Goal: Task Accomplishment & Management: Manage account settings

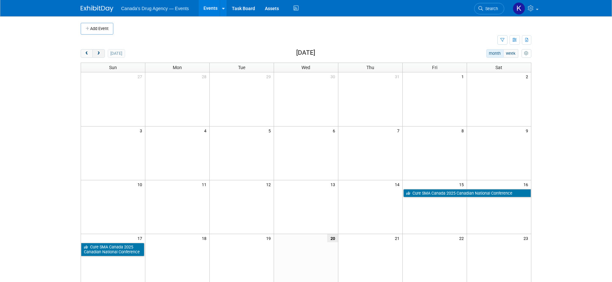
click at [100, 53] on span "next" at bounding box center [98, 54] width 5 height 4
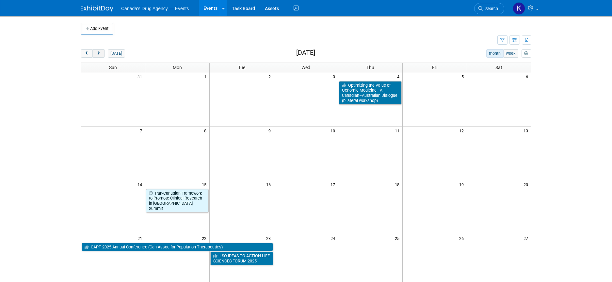
click at [100, 53] on span "next" at bounding box center [98, 54] width 5 height 4
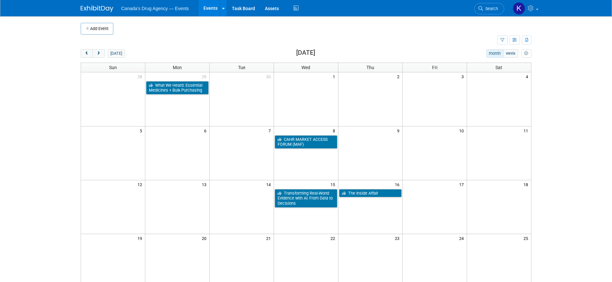
scroll to position [33, 0]
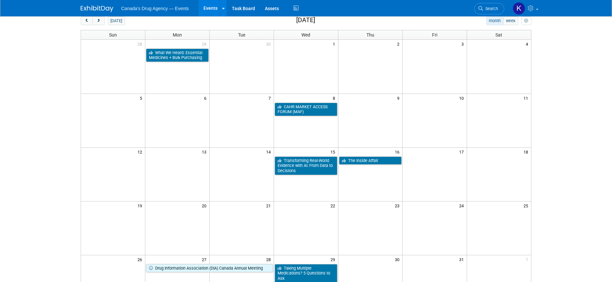
click at [308, 184] on td at bounding box center [306, 175] width 64 height 54
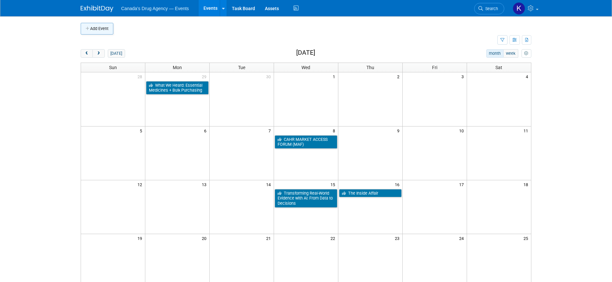
click at [105, 24] on button "Add Event" at bounding box center [97, 29] width 33 height 12
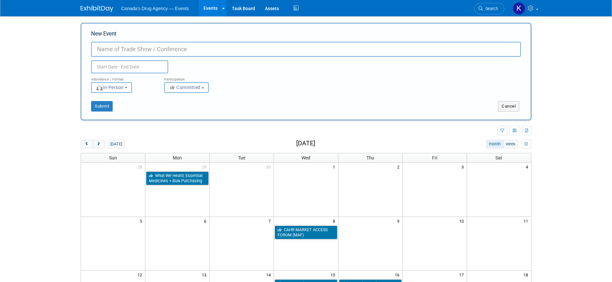
click at [166, 49] on input "New Event" at bounding box center [305, 49] width 429 height 15
paste input "Session Day/Time: [DATE] |10:30-11:45AM ET"
type input "Session Day/Time: [DATE] |10:30-11:45AM ET"
click at [108, 65] on input "text" at bounding box center [129, 66] width 77 height 13
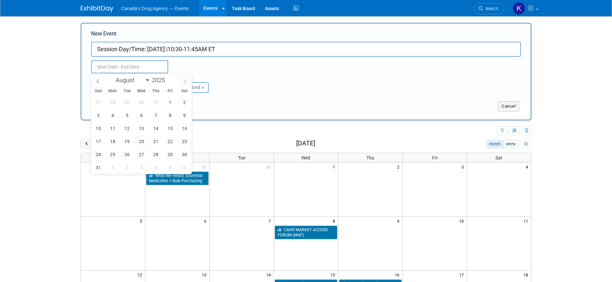
click at [183, 83] on icon at bounding box center [184, 81] width 5 height 5
select select "9"
click at [144, 129] on span "15" at bounding box center [141, 128] width 13 height 13
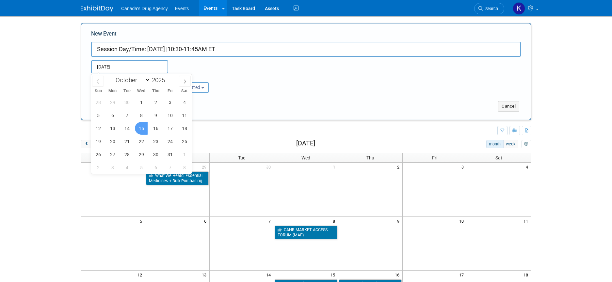
type input "Oct 15, 2025 to Oct 15, 2025"
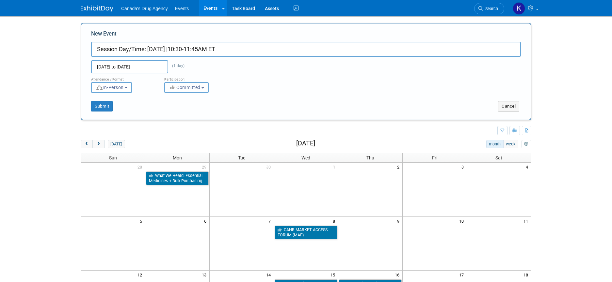
click at [193, 83] on button "Committed" at bounding box center [186, 87] width 44 height 11
click at [186, 115] on label "Considering" at bounding box center [189, 112] width 43 height 8
click at [170, 115] on input "Considering" at bounding box center [168, 112] width 4 height 4
select select "2"
click at [107, 108] on button "Submit" at bounding box center [102, 106] width 22 height 10
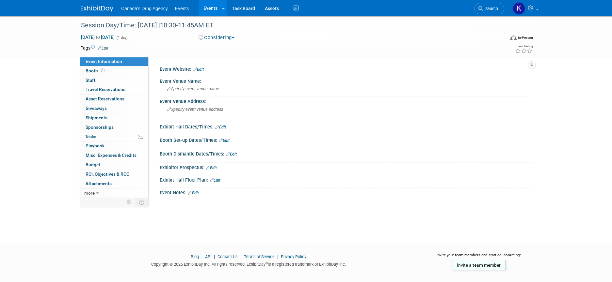
click at [202, 68] on link "Edit" at bounding box center [198, 69] width 11 height 5
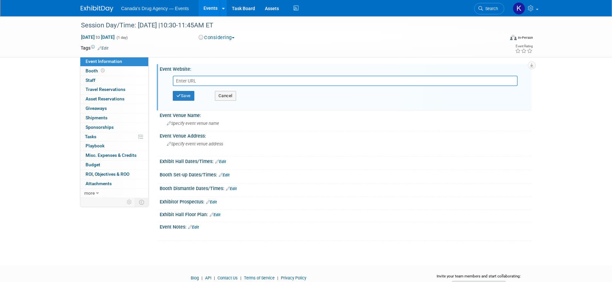
paste input "https://craconline.ca/events/pan-canadian-framework-to-promote-clinical-researc…"
type input "https://craconline.ca/events/pan-canadian-framework-to-promote-clinical-researc…"
click at [188, 96] on button "Save" at bounding box center [184, 96] width 22 height 10
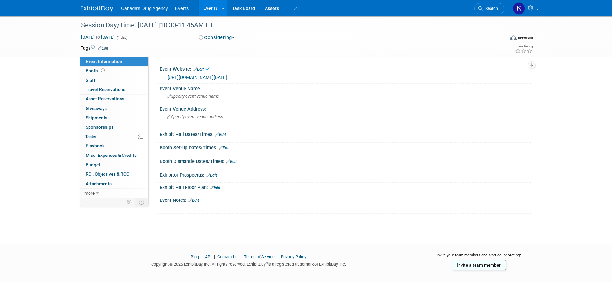
click at [194, 200] on link "Edit" at bounding box center [193, 200] width 11 height 5
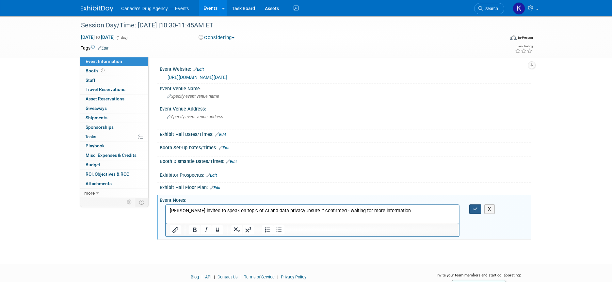
click at [475, 210] on icon "button" at bounding box center [475, 209] width 5 height 5
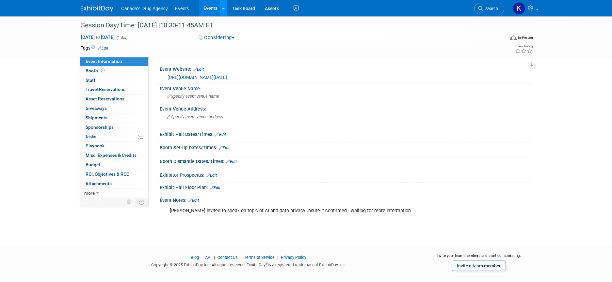
click at [223, 6] on div at bounding box center [223, 8] width 3 height 7
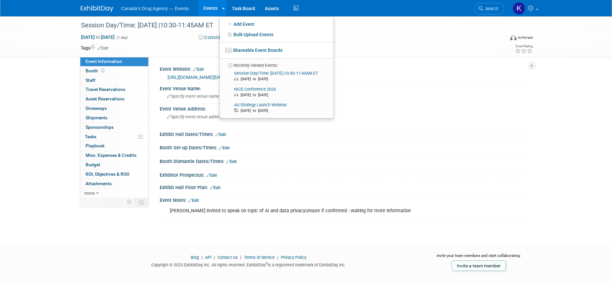
click at [203, 7] on link "Events" at bounding box center [210, 8] width 24 height 16
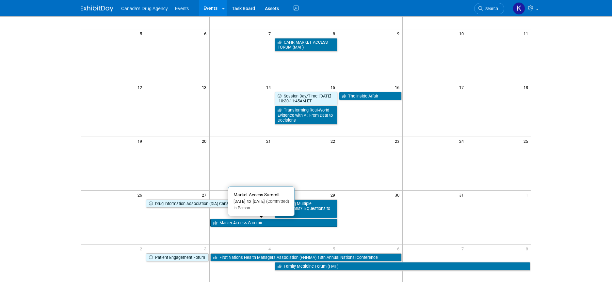
scroll to position [98, 0]
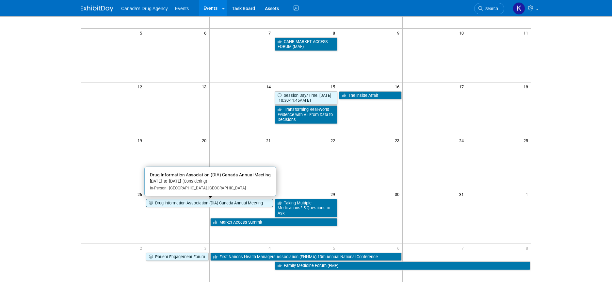
click at [192, 201] on link "Drug Information Association (DIA) Canada Annual Meeting" at bounding box center [209, 203] width 127 height 8
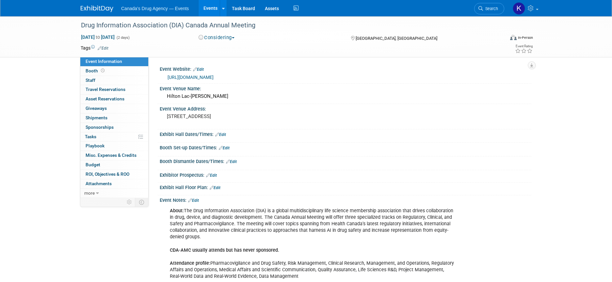
click at [227, 39] on button "Considering" at bounding box center [216, 37] width 41 height 7
click at [228, 50] on link "Committed" at bounding box center [222, 48] width 52 height 9
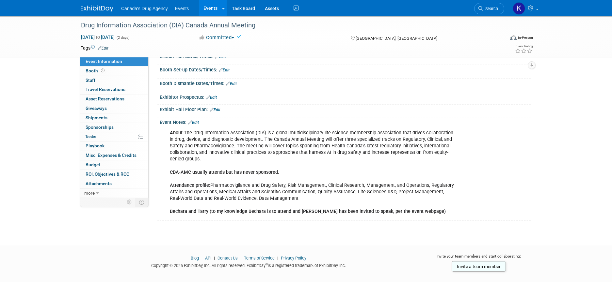
scroll to position [87, 0]
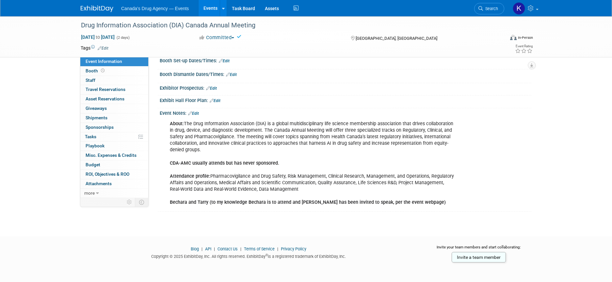
click at [345, 171] on div "About: The Drug Information Association (DIA) is a global multidisciplinary lif…" at bounding box center [312, 163] width 294 height 92
click at [335, 176] on div "About: The Drug Information Association (DIA) is a global multidisciplinary lif…" at bounding box center [312, 163] width 294 height 92
click at [201, 113] on div "Event Notes: Edit" at bounding box center [345, 112] width 371 height 8
click at [197, 113] on link "Edit" at bounding box center [193, 113] width 11 height 5
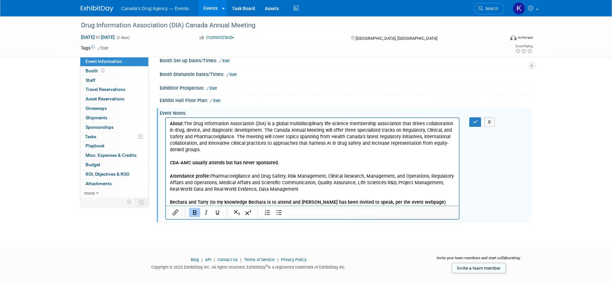
scroll to position [0, 0]
click at [251, 156] on p "About: The Drug Information Association (DIA) is a global multidisciplinary lif…" at bounding box center [312, 163] width 285 height 85
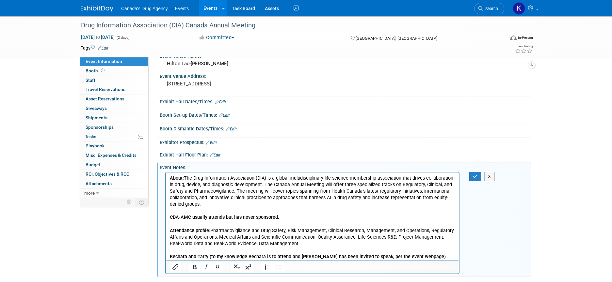
click at [216, 217] on b "CDA-AMC usually attends but has never sponsored." at bounding box center [224, 218] width 109 height 6
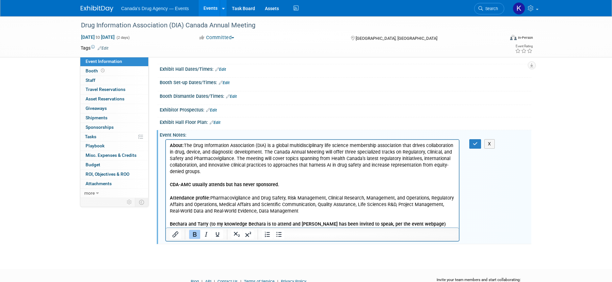
click at [233, 206] on p "About: The Drug Information Association (DIA) is a global multidisciplinary lif…" at bounding box center [312, 185] width 285 height 85
click at [293, 214] on p "About: The Drug Information Association (DIA) is a global multidisciplinary lif…" at bounding box center [312, 185] width 285 height 85
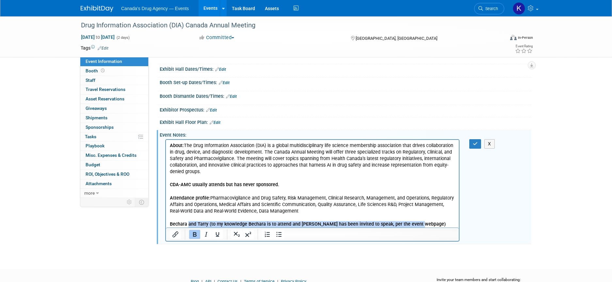
drag, startPoint x: 420, startPoint y: 226, endPoint x: 188, endPoint y: 226, distance: 231.4
click at [188, 226] on p "About: The Drug Information Association (DIA) is a global multidisciplinary lif…" at bounding box center [312, 185] width 285 height 85
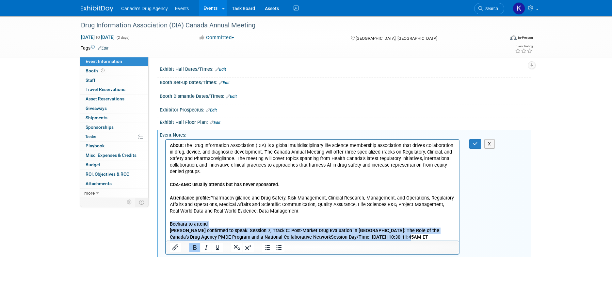
drag, startPoint x: 392, startPoint y: 239, endPoint x: 170, endPoint y: 224, distance: 222.8
click at [170, 224] on body "About: The Drug Information Association (DIA) is a global multidisciplinary lif…" at bounding box center [312, 192] width 286 height 98
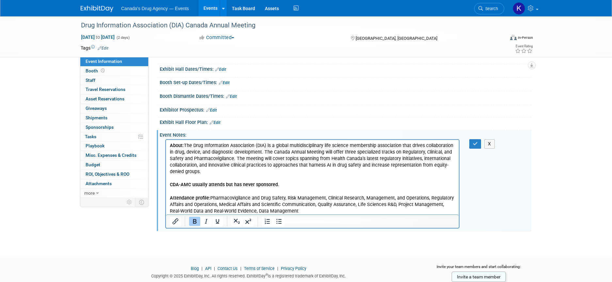
click at [170, 145] on b "About:" at bounding box center [177, 146] width 14 height 6
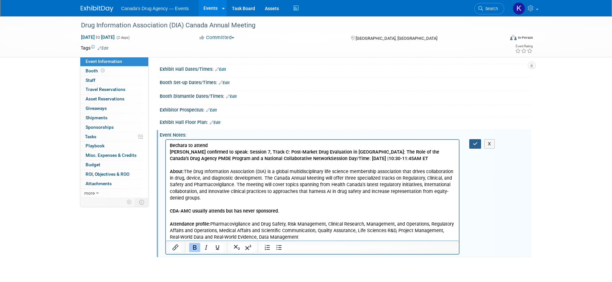
click at [475, 148] on button "button" at bounding box center [475, 143] width 12 height 9
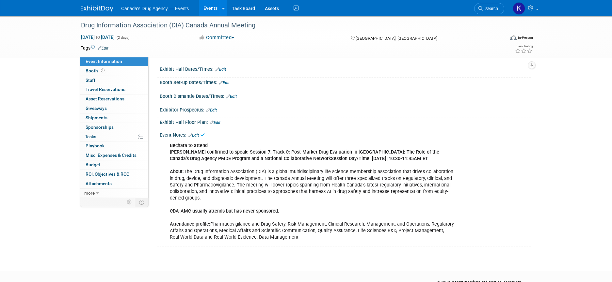
click at [207, 8] on link "Events" at bounding box center [210, 8] width 24 height 16
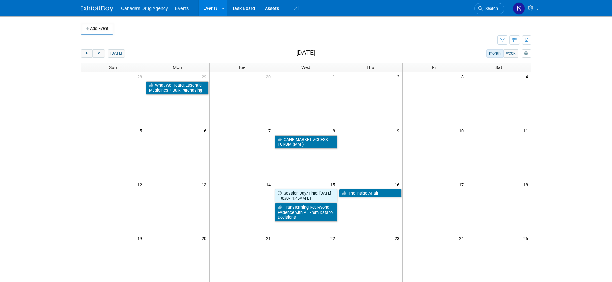
drag, startPoint x: 100, startPoint y: 53, endPoint x: 128, endPoint y: 61, distance: 29.7
click at [100, 53] on span "next" at bounding box center [98, 54] width 5 height 4
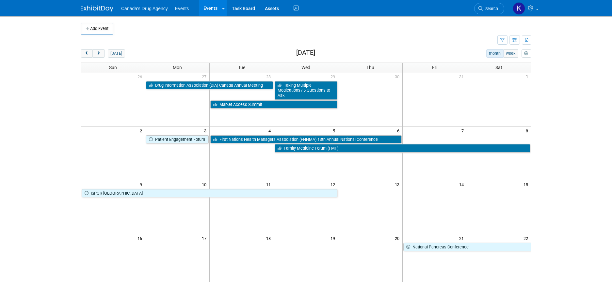
click at [30, 114] on body "Canada's Drug Agency — Events Events Add Event Bulk Upload Events Shareable Eve…" at bounding box center [306, 141] width 612 height 282
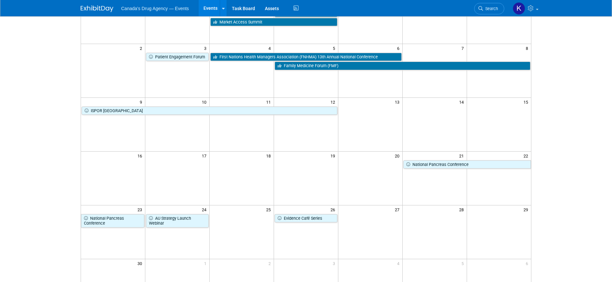
scroll to position [98, 0]
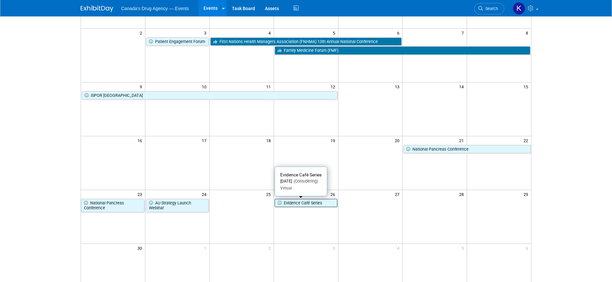
click at [301, 204] on link "Evidence Café Series" at bounding box center [305, 203] width 63 height 8
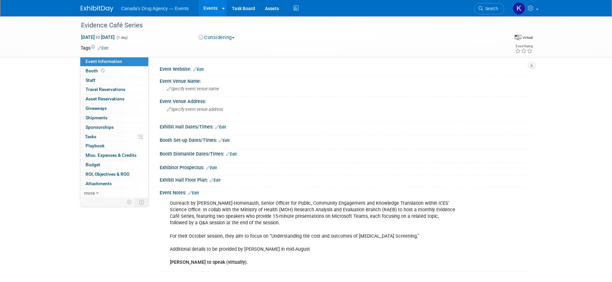
click at [266, 235] on div "Outreach by [PERSON_NAME]-Homenauth, Senior Officer for Public, Community Engag…" at bounding box center [312, 233] width 294 height 72
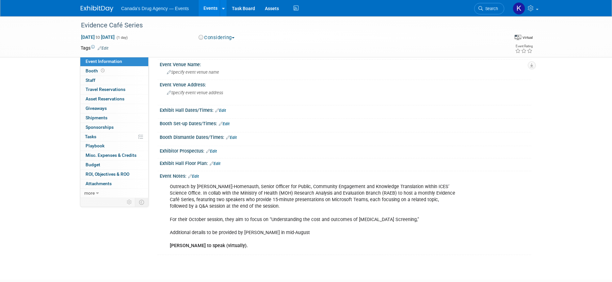
scroll to position [33, 0]
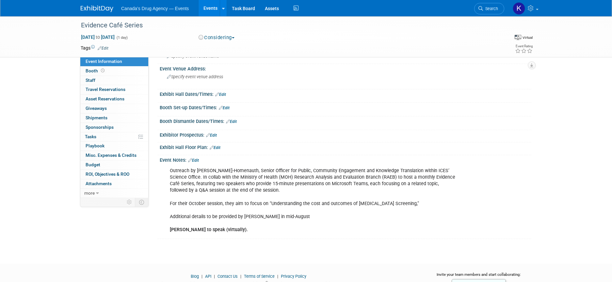
click at [302, 206] on div "Outreach by Sabella Yussuf-Homenauth, Senior Officer for Public, Community Enga…" at bounding box center [312, 200] width 294 height 72
click at [294, 228] on div "Outreach by Sabella Yussuf-Homenauth, Senior Officer for Public, Community Enga…" at bounding box center [312, 200] width 294 height 72
click at [294, 219] on div "Outreach by Sabella Yussuf-Homenauth, Senior Officer for Public, Community Enga…" at bounding box center [312, 200] width 294 height 72
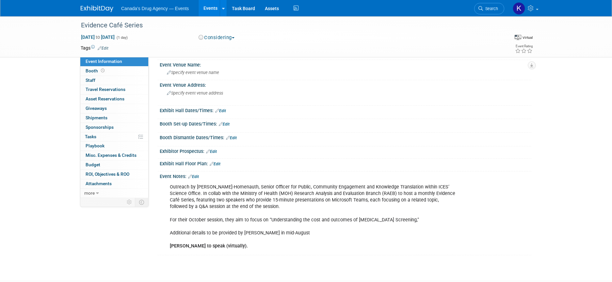
scroll to position [0, 0]
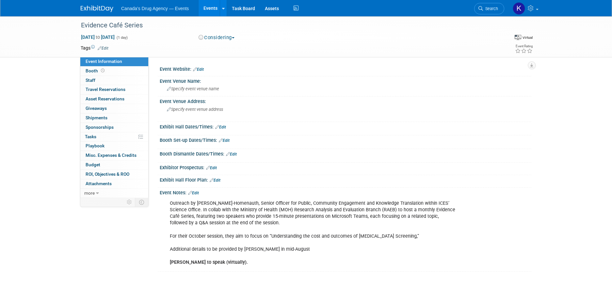
click at [296, 225] on div "Outreach by Sabella Yussuf-Homenauth, Senior Officer for Public, Community Enga…" at bounding box center [312, 233] width 294 height 72
click at [108, 5] on link at bounding box center [101, 5] width 40 height 5
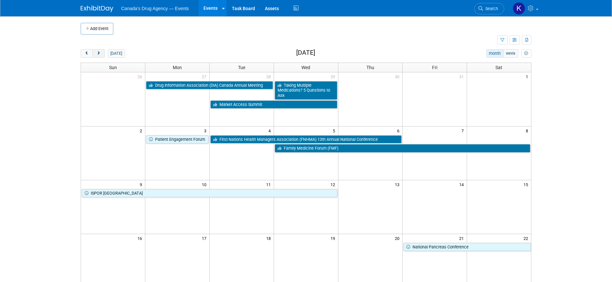
click at [101, 52] on button "next" at bounding box center [98, 53] width 12 height 8
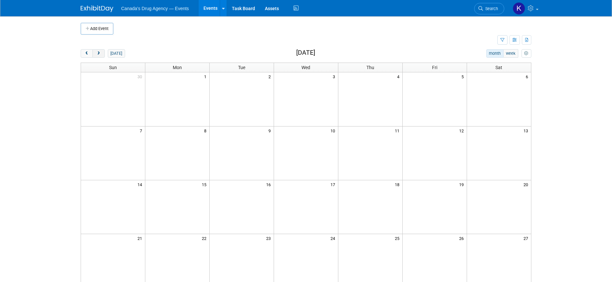
click at [101, 52] on button "next" at bounding box center [98, 53] width 12 height 8
click at [71, 53] on body "Canada's Drug Agency — Events Events Add Event Bulk Upload Events Shareable Eve…" at bounding box center [306, 141] width 612 height 282
click at [82, 51] on button "prev" at bounding box center [87, 53] width 12 height 8
click at [88, 31] on button "Add Event" at bounding box center [97, 29] width 33 height 12
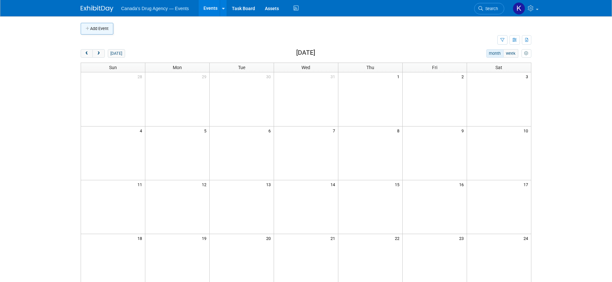
select select "7"
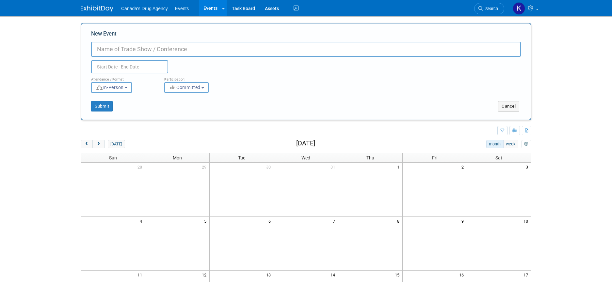
paste input "HTAI Global Policy Forum"
type input "HTAI Global Policy Forum"
click at [110, 67] on input "text" at bounding box center [129, 66] width 77 height 13
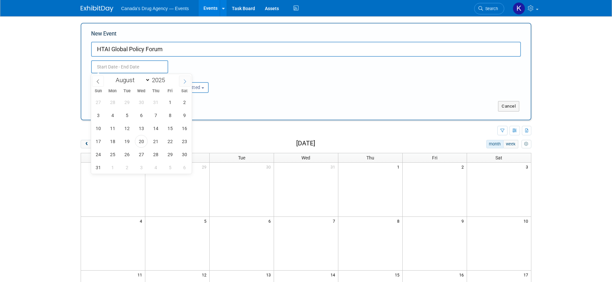
click at [184, 78] on span at bounding box center [185, 81] width 12 height 11
select select "11"
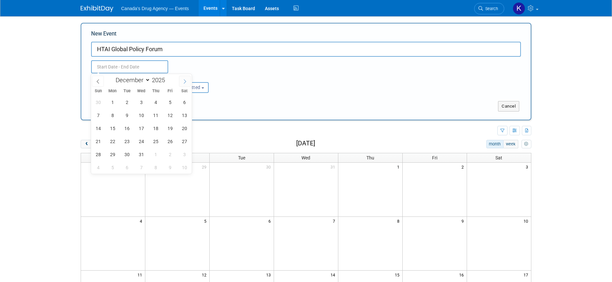
click at [184, 78] on span at bounding box center [185, 81] width 12 height 11
type input "2026"
select select "0"
click at [99, 157] on span "25" at bounding box center [98, 154] width 13 height 13
click at [122, 156] on span "27" at bounding box center [126, 154] width 13 height 13
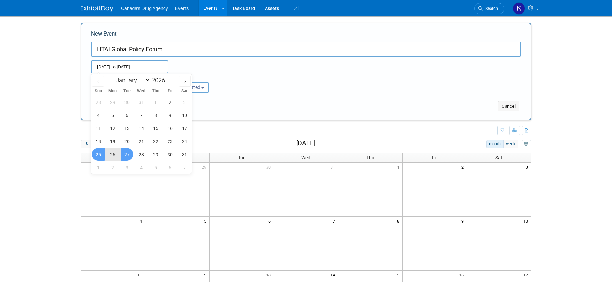
type input "Jan 25, 2026 to Jan 27, 2026"
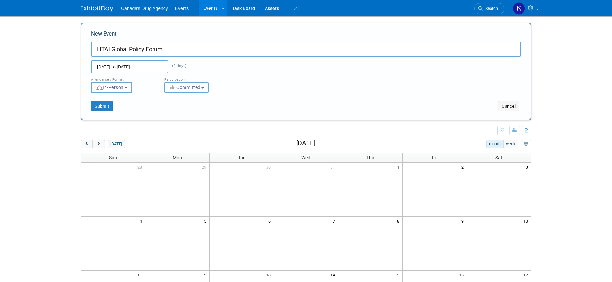
click at [192, 82] on button "Committed" at bounding box center [186, 87] width 44 height 11
click at [192, 113] on label "Considering" at bounding box center [189, 112] width 43 height 8
click at [170, 113] on input "Considering" at bounding box center [168, 112] width 4 height 4
select select "2"
click at [102, 106] on button "Submit" at bounding box center [102, 106] width 22 height 10
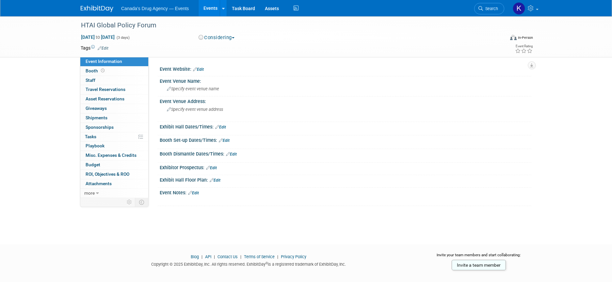
click at [202, 68] on link "Edit" at bounding box center [198, 69] width 11 height 5
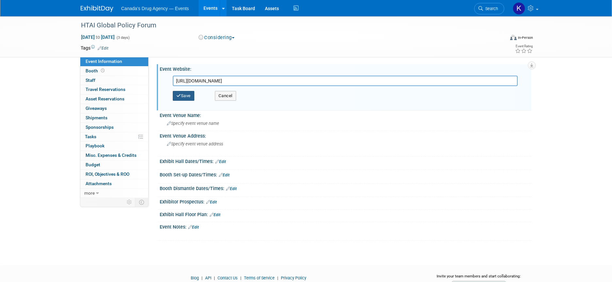
type input "https://htai.org/engage-with-us/policy-forums/global-policy-forum/"
click at [186, 99] on button "Save" at bounding box center [184, 96] width 22 height 10
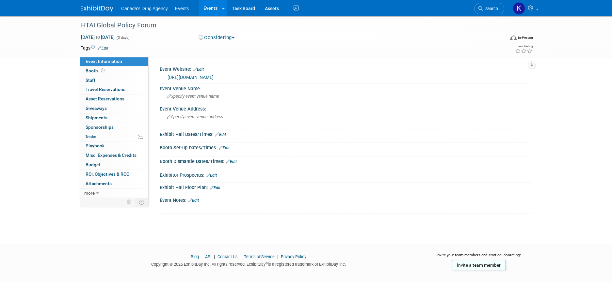
click at [206, 5] on link "Events" at bounding box center [210, 8] width 24 height 16
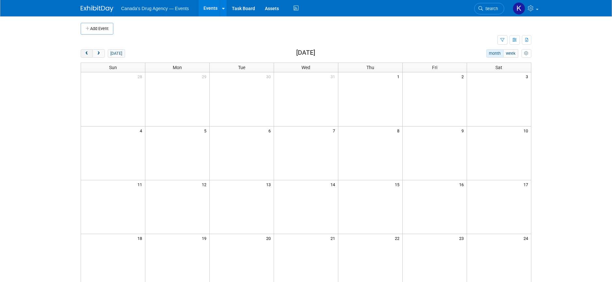
click at [87, 56] on button "prev" at bounding box center [87, 53] width 12 height 8
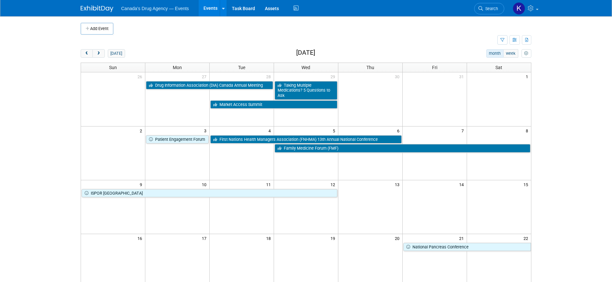
drag, startPoint x: 95, startPoint y: 28, endPoint x: 133, endPoint y: 39, distance: 40.2
click at [95, 28] on button "Add Event" at bounding box center [97, 29] width 33 height 12
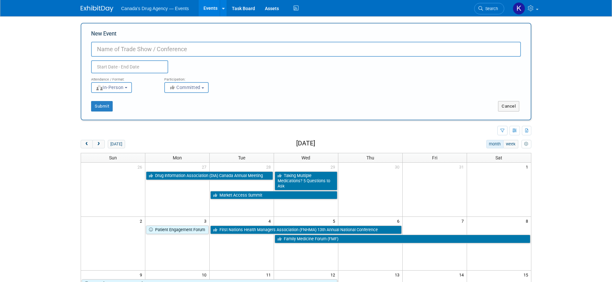
paste input "CORD Fall Rare Disease Conference 2025"
type input "CORD Fall Rare Disease Conference 2025"
click at [227, 66] on div "Duplicate Event Warning" at bounding box center [305, 65] width 439 height 17
click at [106, 71] on input "text" at bounding box center [129, 66] width 77 height 13
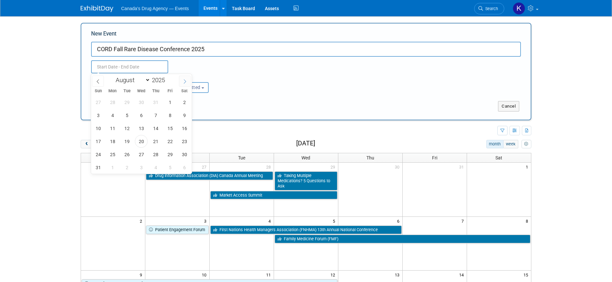
click at [184, 79] on icon at bounding box center [184, 81] width 5 height 5
click at [98, 82] on icon at bounding box center [98, 81] width 2 height 4
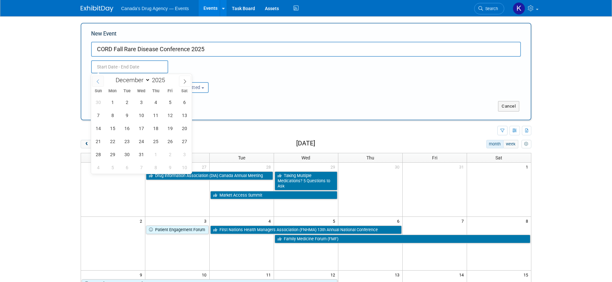
select select "10"
click at [125, 154] on span "25" at bounding box center [126, 154] width 13 height 13
type input "Nov 25, 2025 to Nov 25, 2025"
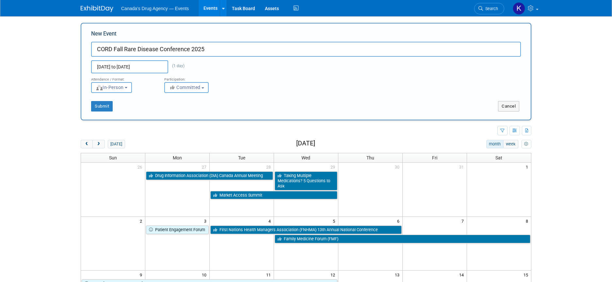
click at [199, 86] on span "Committed" at bounding box center [185, 87] width 32 height 5
click at [190, 113] on label "Considering" at bounding box center [189, 112] width 43 height 8
click at [170, 113] on input "Considering" at bounding box center [168, 112] width 4 height 4
select select "2"
click at [101, 105] on button "Submit" at bounding box center [102, 106] width 22 height 10
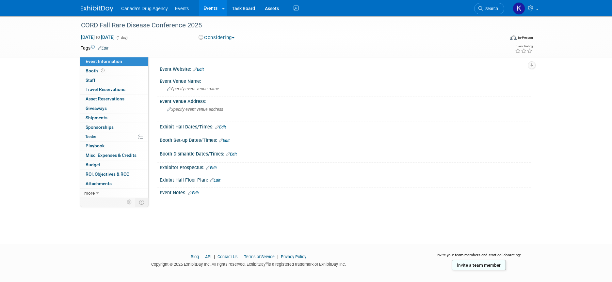
drag, startPoint x: 208, startPoint y: 70, endPoint x: 201, endPoint y: 70, distance: 6.9
click at [208, 70] on div "Event Website: Edit" at bounding box center [345, 68] width 371 height 8
click at [199, 70] on link "Edit" at bounding box center [198, 69] width 11 height 5
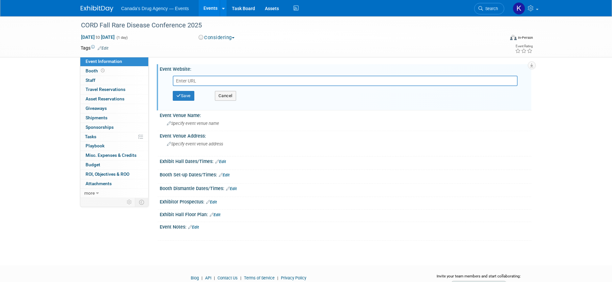
paste input "https://www.raredisorders.ca/events/upcoming-events/rare-disease-conference-fal…"
type input "https://www.raredisorders.ca/events/upcoming-events/rare-disease-conference-fal…"
click at [188, 95] on button "Save" at bounding box center [184, 96] width 22 height 10
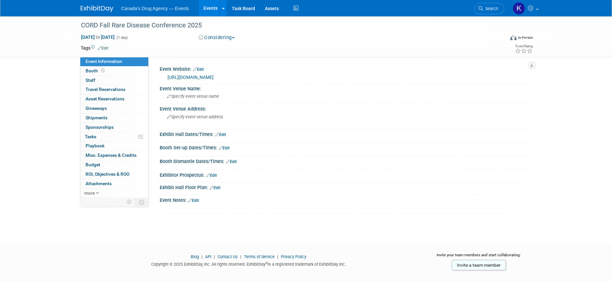
click at [97, 7] on img at bounding box center [97, 9] width 33 height 7
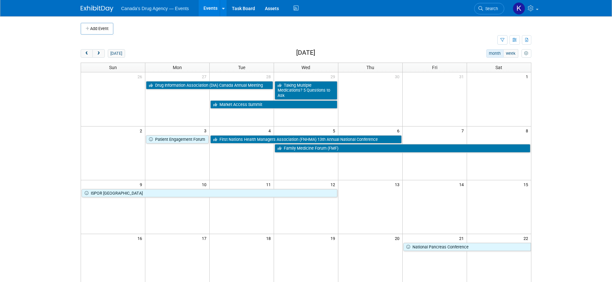
click at [39, 124] on body "Canada's Drug Agency — Events Events Add Event Bulk Upload Events Shareable Eve…" at bounding box center [306, 141] width 612 height 282
click at [106, 54] on div "[DATE]" at bounding box center [103, 53] width 44 height 8
click at [114, 51] on button "[DATE]" at bounding box center [116, 53] width 17 height 8
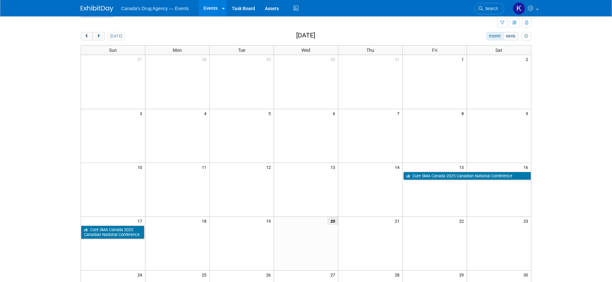
scroll to position [33, 0]
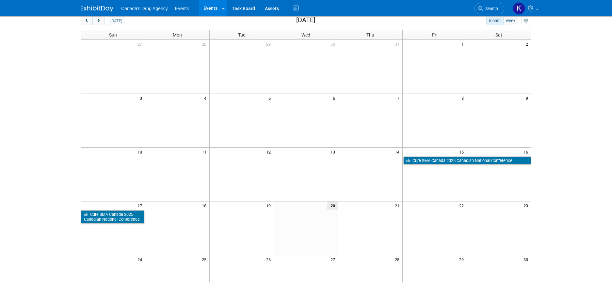
click at [10, 157] on body "Canada's Drug Agency — Events Events Add Event Bulk Upload Events Shareable Eve…" at bounding box center [306, 108] width 612 height 282
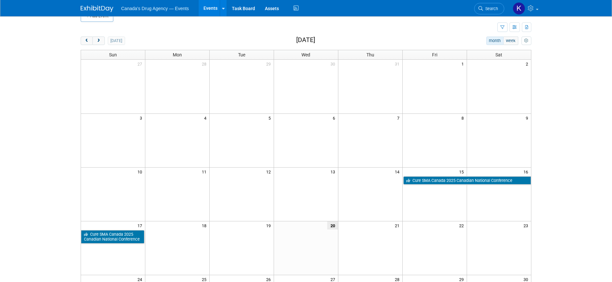
scroll to position [0, 0]
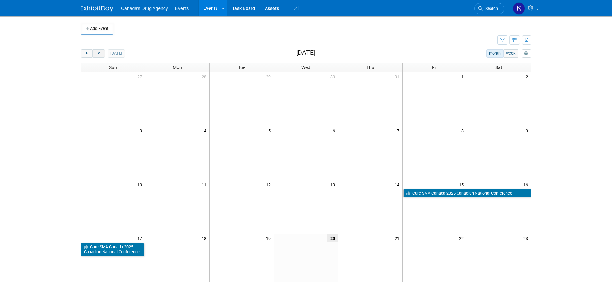
click at [100, 50] on button "next" at bounding box center [98, 53] width 12 height 8
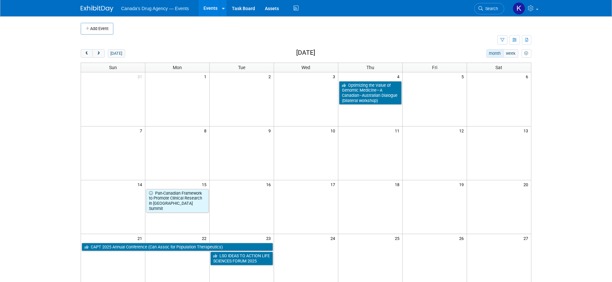
click at [59, 148] on body "Canada's Drug Agency — Events Events Add Event Bulk Upload Events Shareable Eve…" at bounding box center [306, 141] width 612 height 282
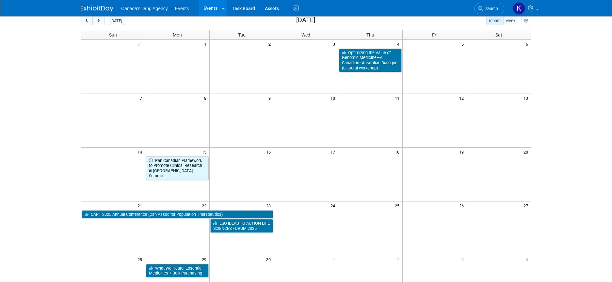
click at [55, 132] on body "Canada's Drug Agency — Events Events Add Event Bulk Upload Events Shareable Eve…" at bounding box center [306, 108] width 612 height 282
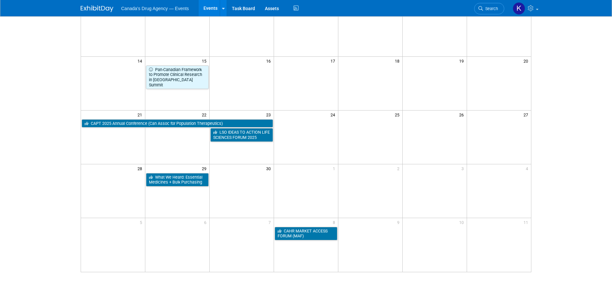
scroll to position [131, 0]
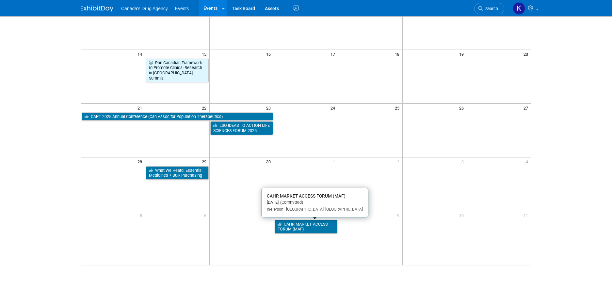
click at [300, 229] on link "CAHR MARKET ACCESS FORUM (MAF)" at bounding box center [305, 226] width 63 height 13
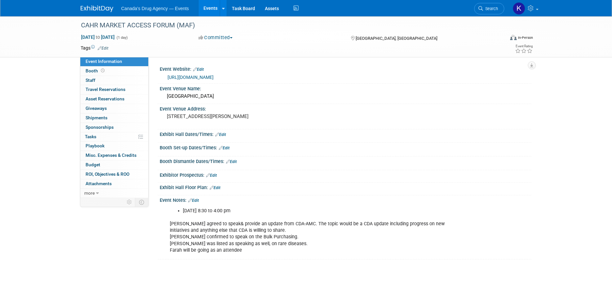
click at [230, 230] on div "[DATE] 8:30 to 4:00 pm [PERSON_NAME] agreed to speak& provide an update from CD…" at bounding box center [312, 231] width 294 height 53
click at [95, 5] on link at bounding box center [101, 5] width 40 height 5
